Goal: Transaction & Acquisition: Purchase product/service

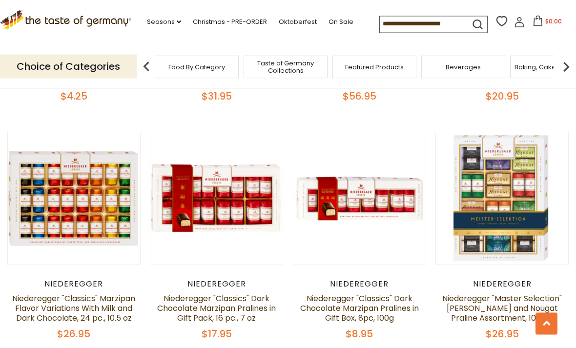
scroll to position [1446, 0]
click at [93, 39] on button "Quick View" at bounding box center [74, 28] width 66 height 22
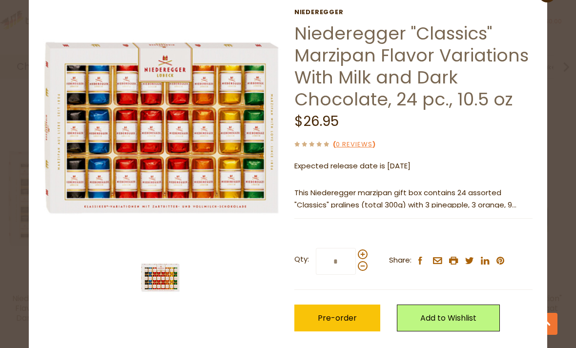
scroll to position [34, 0]
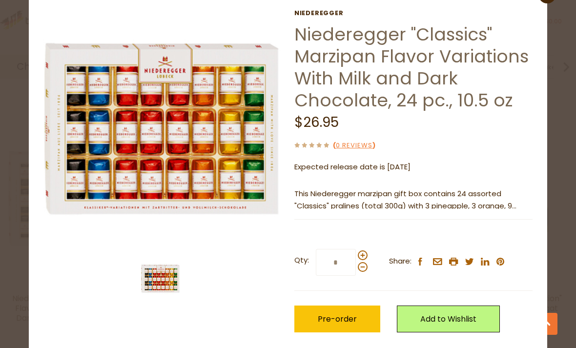
click at [365, 251] on span at bounding box center [363, 256] width 10 height 10
click at [356, 251] on input "*" at bounding box center [336, 262] width 40 height 27
type input "*"
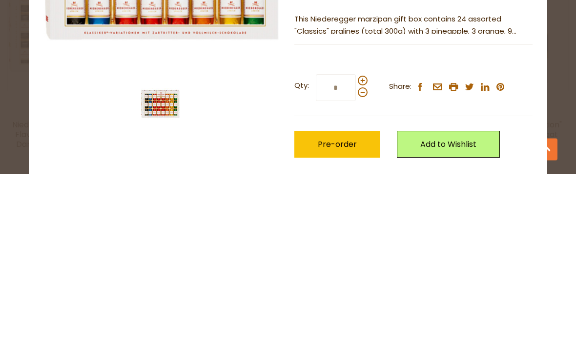
click at [456, 306] on link "Add to Wishlist" at bounding box center [448, 319] width 103 height 27
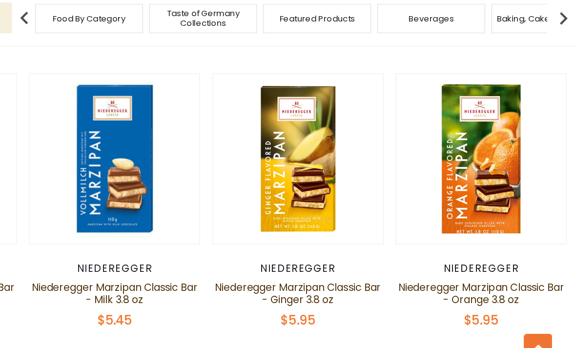
scroll to position [526, 0]
click at [469, 17] on button "Quick View" at bounding box center [502, 6] width 66 height 22
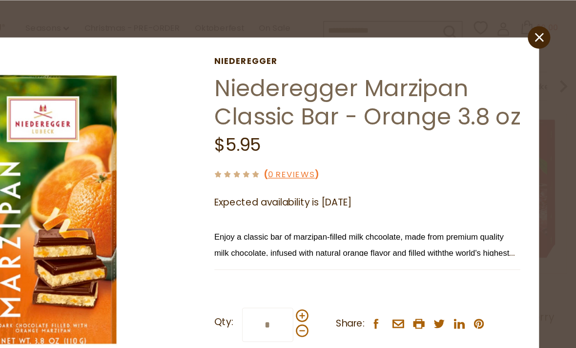
scroll to position [318, 0]
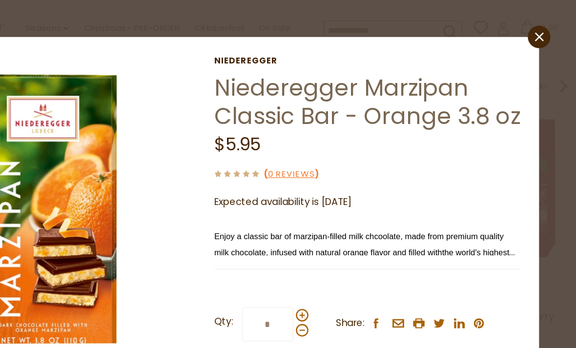
click at [544, 30] on icon at bounding box center [547, 28] width 7 height 7
